Goal: Information Seeking & Learning: Learn about a topic

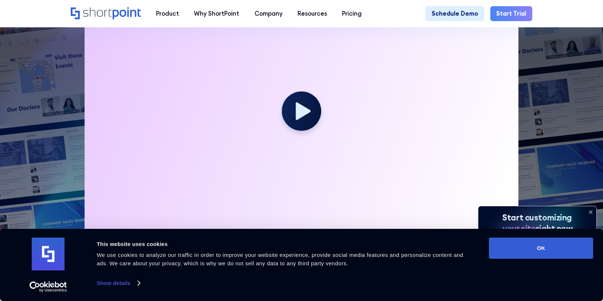
scroll to position [250, 0]
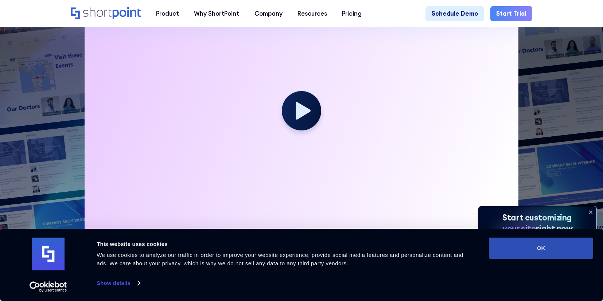
click at [494, 246] on button "OK" at bounding box center [541, 248] width 104 height 21
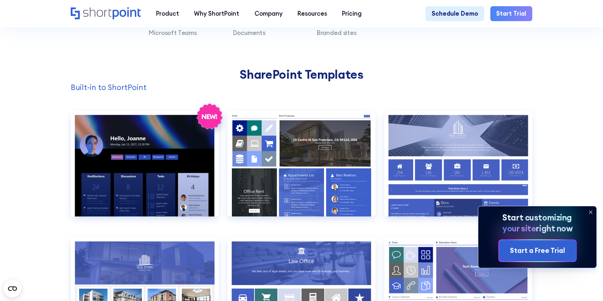
scroll to position [615, 0]
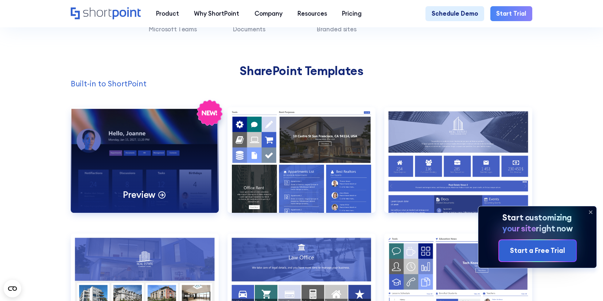
click at [139, 169] on div "Preview" at bounding box center [145, 159] width 148 height 105
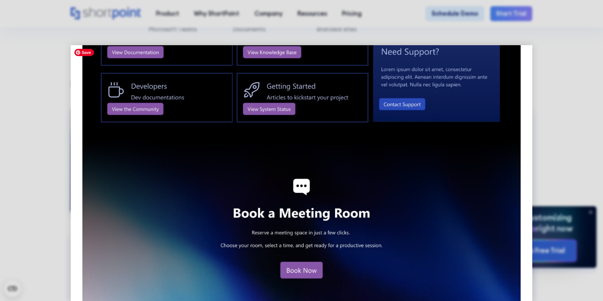
scroll to position [921, 0]
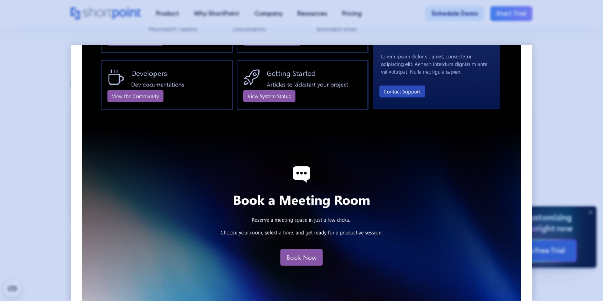
click at [34, 178] on div at bounding box center [301, 150] width 603 height 301
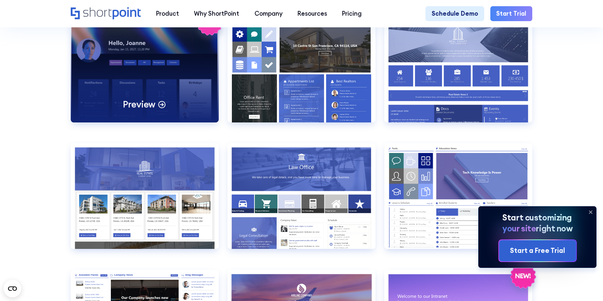
scroll to position [693, 0]
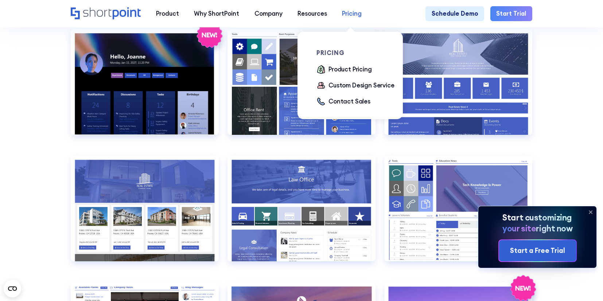
click at [357, 13] on div "Pricing" at bounding box center [352, 13] width 20 height 9
click at [343, 71] on div "Product Pricing" at bounding box center [349, 69] width 43 height 9
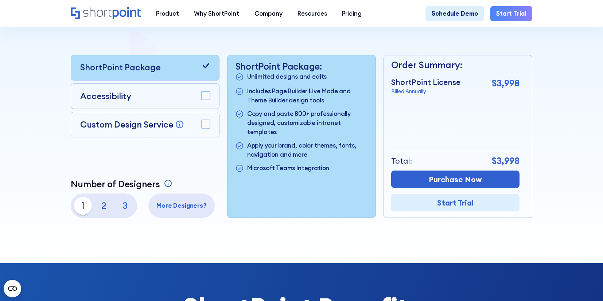
scroll to position [187, 0]
